Goal: Information Seeking & Learning: Understand process/instructions

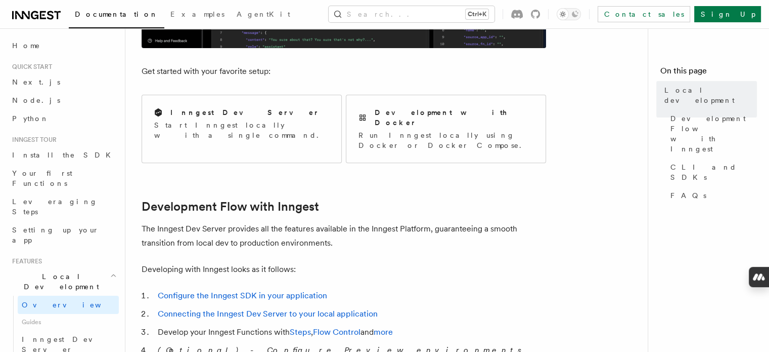
scroll to position [370, 0]
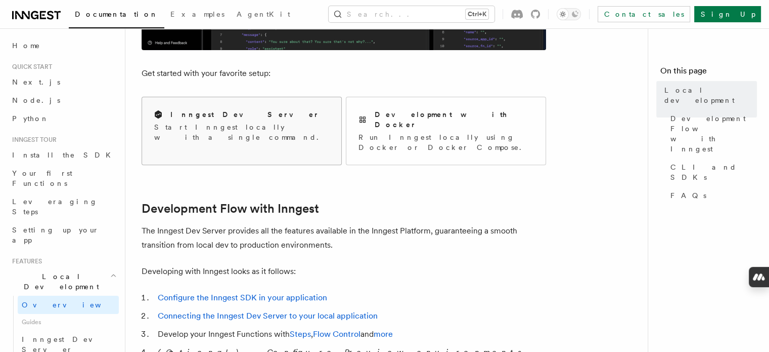
click at [278, 132] on div "Inngest Dev Server Start Inngest locally with a single command." at bounding box center [241, 125] width 199 height 57
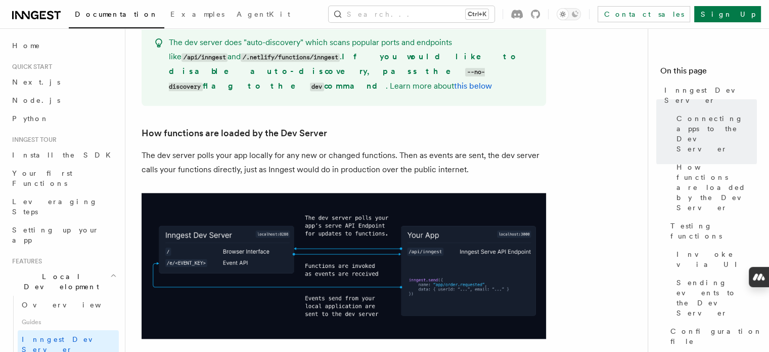
scroll to position [1101, 0]
click at [36, 89] on link "Next.js" at bounding box center [63, 82] width 111 height 18
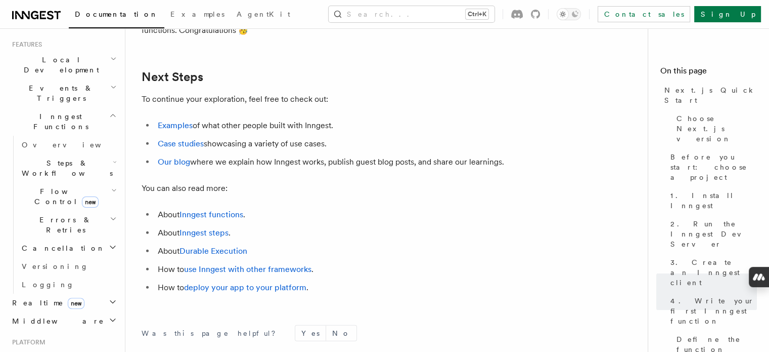
scroll to position [217, 0]
click at [61, 157] on span "Steps & Workflows" at bounding box center [65, 167] width 95 height 20
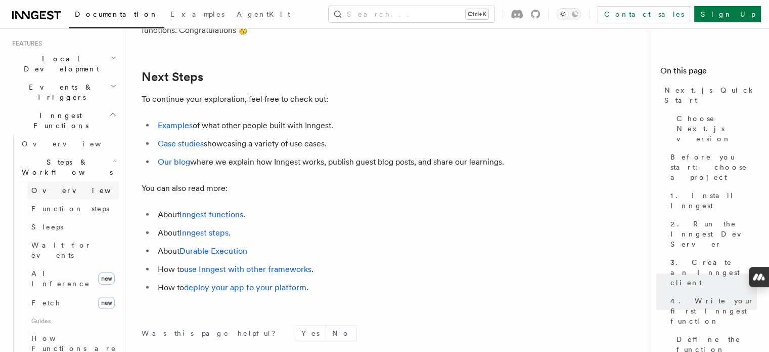
click at [42, 186] on span "Overview" at bounding box center [83, 190] width 104 height 8
